Goal: Transaction & Acquisition: Purchase product/service

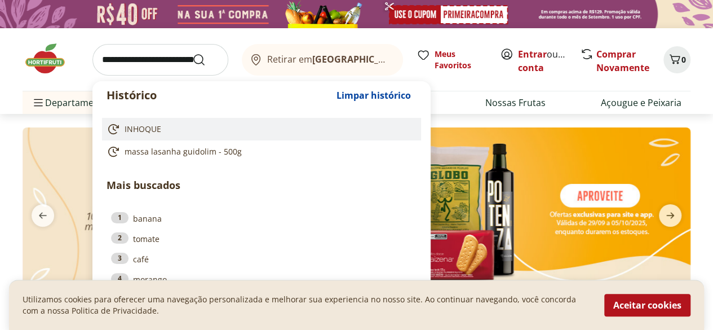
click at [145, 127] on span "INHOQUE" at bounding box center [143, 128] width 37 height 11
type input "*******"
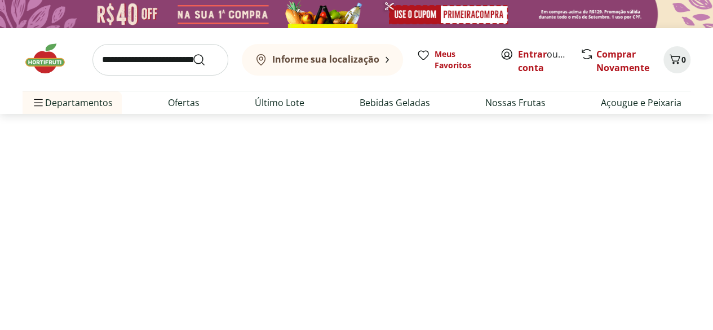
select select "**********"
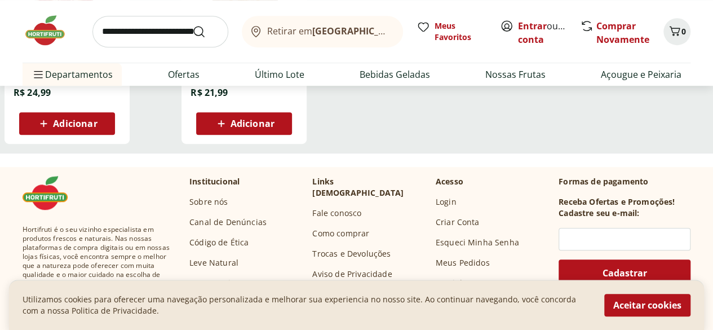
scroll to position [151, 0]
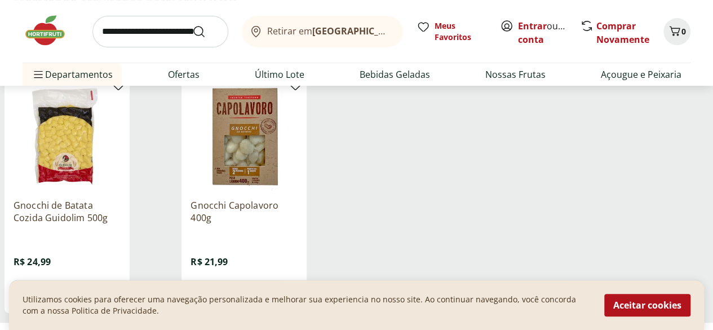
click at [121, 183] on img at bounding box center [67, 136] width 107 height 107
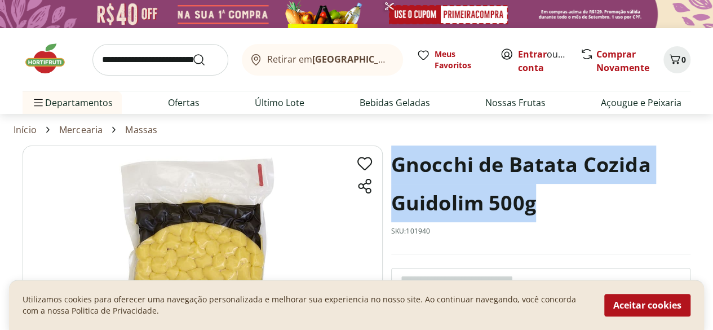
drag, startPoint x: 560, startPoint y: 208, endPoint x: 396, endPoint y: 167, distance: 168.9
click at [396, 167] on h1 "Gnocchi de Batata Cozida Guidolim 500g" at bounding box center [540, 183] width 299 height 77
copy h1 "Gnocchi de Batata Cozida Guidolim 500g"
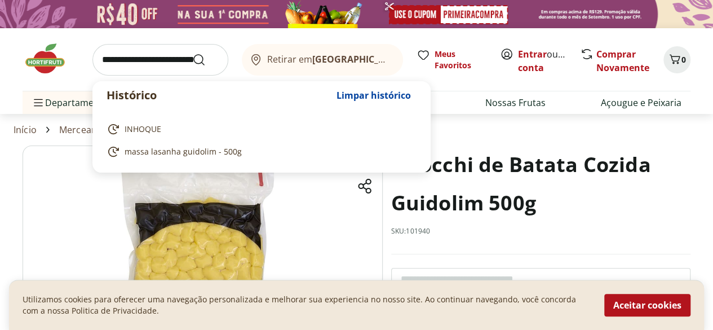
click at [160, 61] on input "search" at bounding box center [160, 60] width 136 height 32
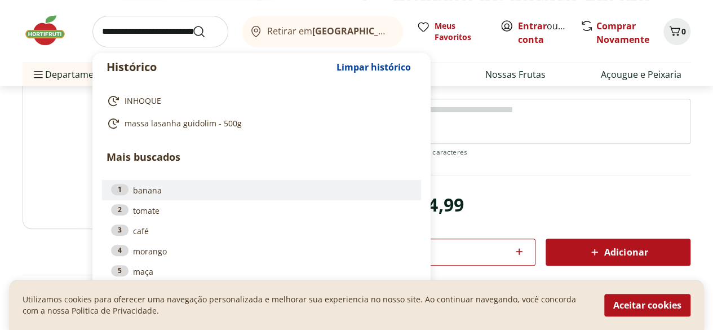
scroll to position [226, 0]
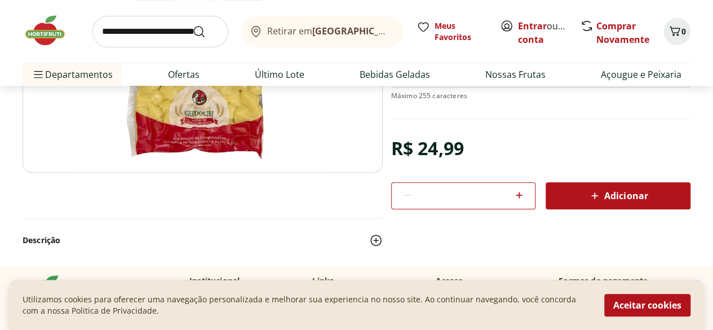
click at [56, 30] on img at bounding box center [51, 31] width 56 height 34
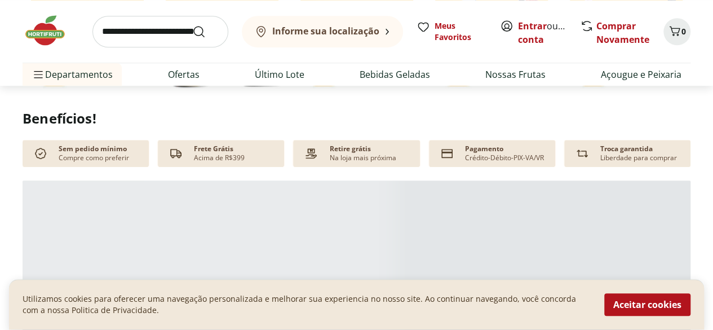
scroll to position [508, 0]
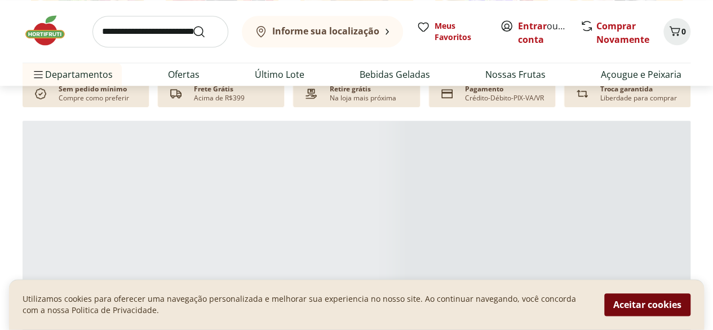
click at [626, 298] on button "Aceitar cookies" at bounding box center [648, 305] width 86 height 23
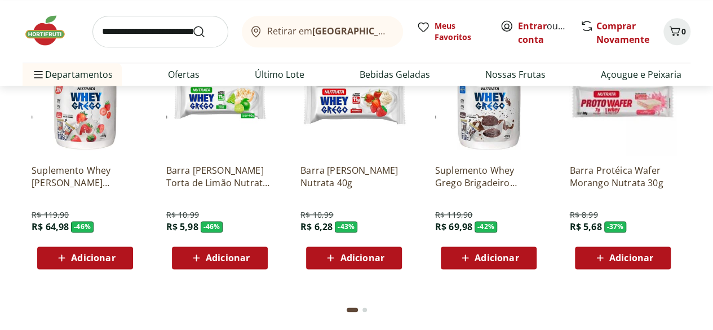
scroll to position [2763, 0]
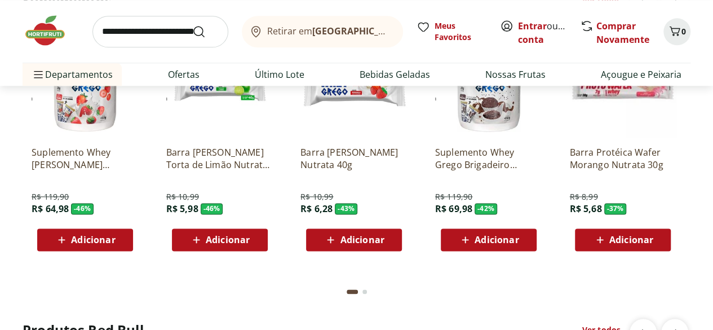
click at [80, 162] on p "Suplemento Whey [PERSON_NAME] Nutrata 450g" at bounding box center [85, 158] width 107 height 25
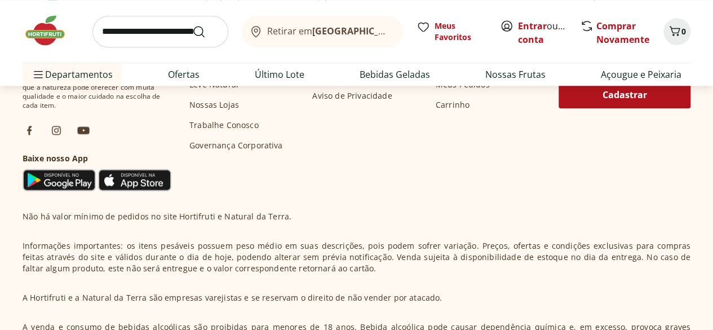
scroll to position [607, 0]
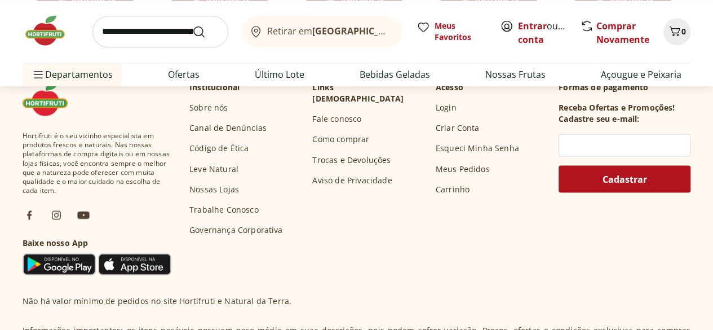
scroll to position [5357, 0]
